Goal: Information Seeking & Learning: Learn about a topic

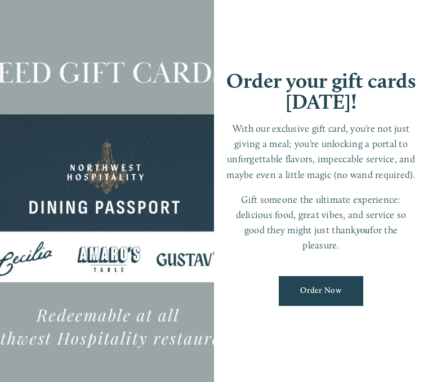
scroll to position [637, 0]
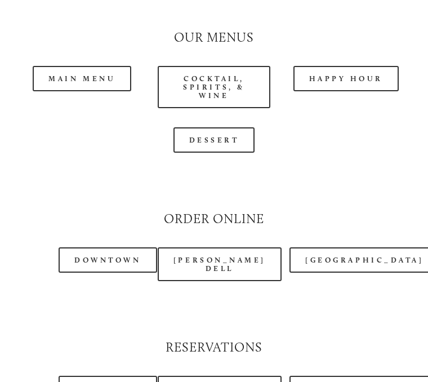
scroll to position [1092, 0]
click at [349, 81] on link "Happy Hour" at bounding box center [346, 78] width 106 height 25
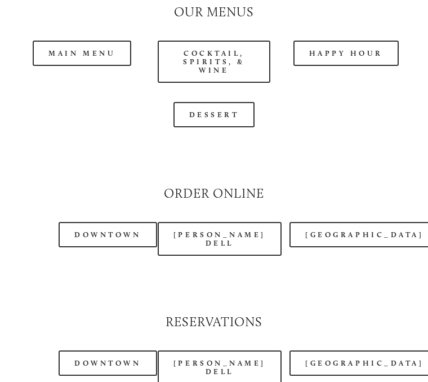
click at [240, 239] on link "[PERSON_NAME] Dell" at bounding box center [220, 239] width 124 height 34
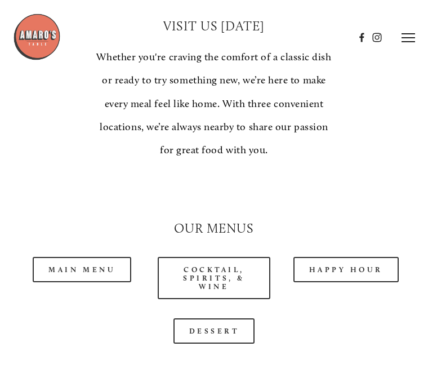
scroll to position [896, 0]
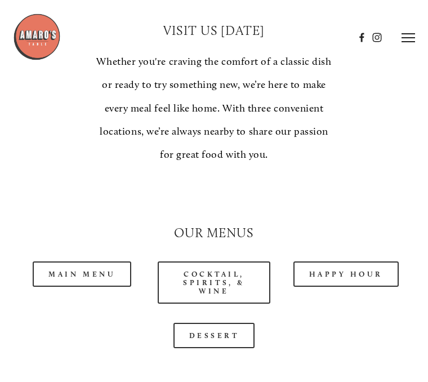
click at [77, 279] on link "Main Menu" at bounding box center [82, 273] width 99 height 25
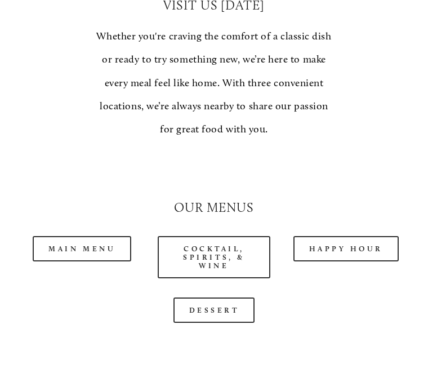
click at [216, 314] on link "Dessert" at bounding box center [214, 309] width 82 height 25
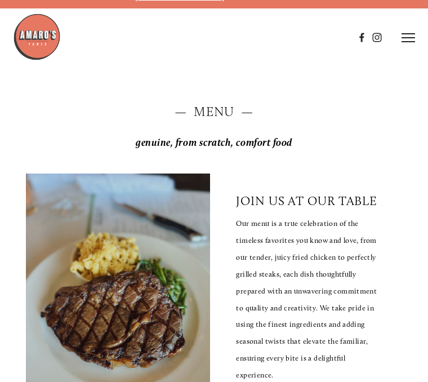
scroll to position [0, 0]
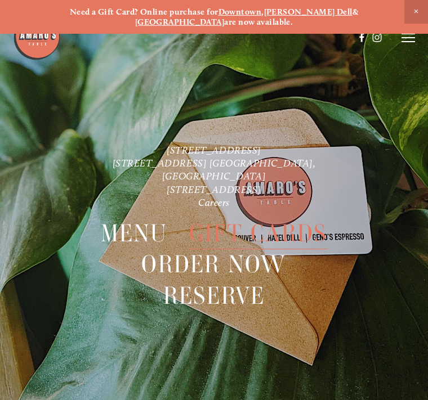
click at [144, 221] on span "Menu" at bounding box center [134, 234] width 67 height 32
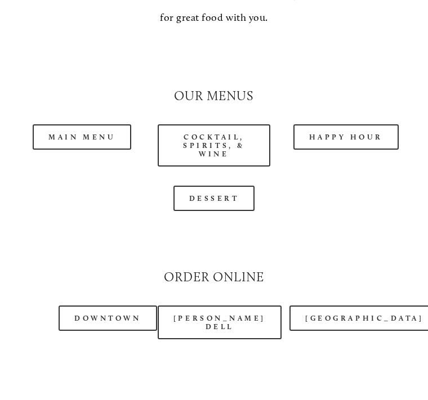
scroll to position [1036, 0]
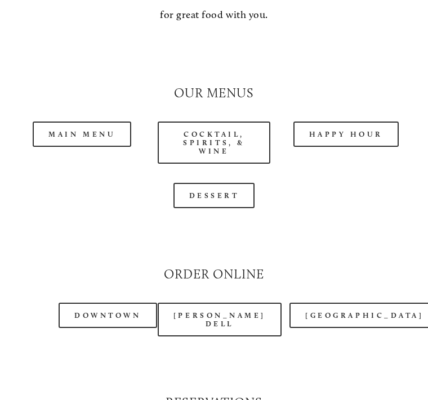
click at [91, 127] on link "Main Menu" at bounding box center [82, 134] width 99 height 25
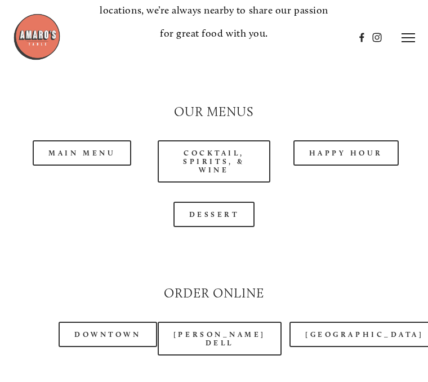
scroll to position [1043, 0]
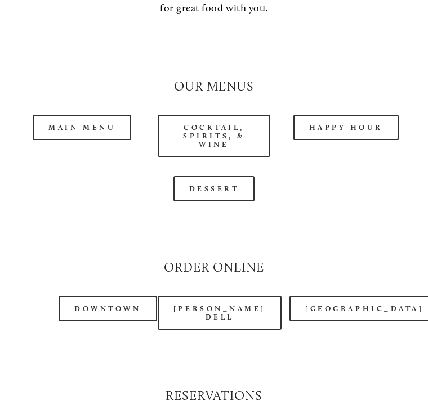
click at [340, 132] on link "Happy Hour" at bounding box center [346, 127] width 106 height 25
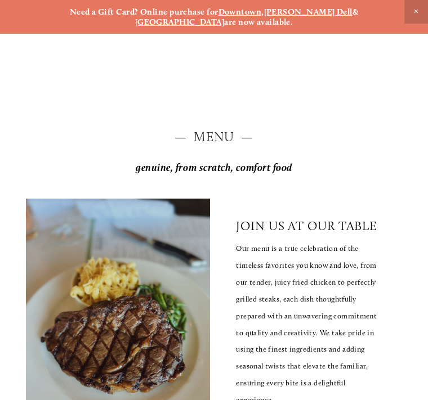
scroll to position [1294, 0]
